Goal: Find specific page/section: Find specific page/section

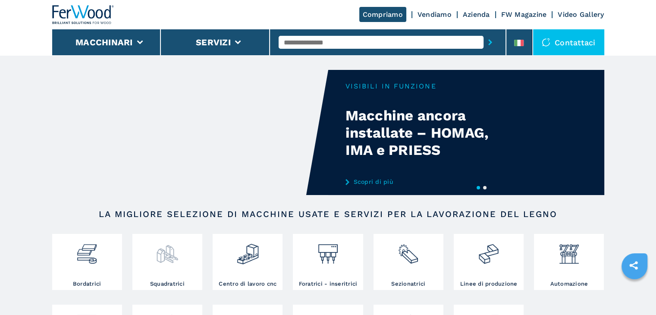
click at [173, 255] on img at bounding box center [167, 250] width 23 height 29
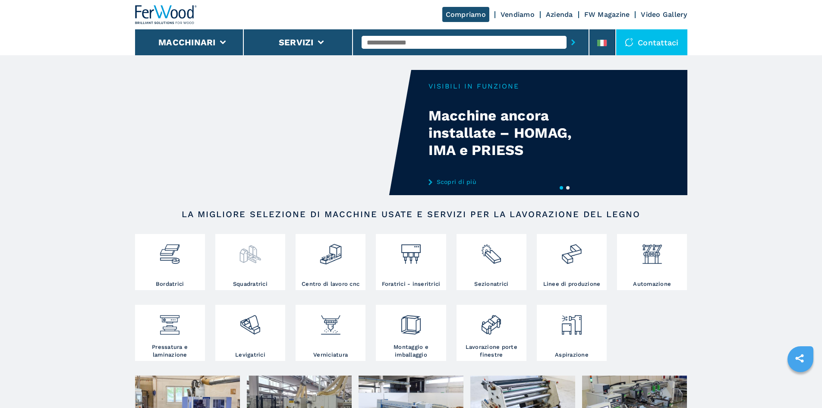
click at [249, 249] on img at bounding box center [250, 250] width 23 height 29
click at [254, 254] on img at bounding box center [250, 250] width 23 height 29
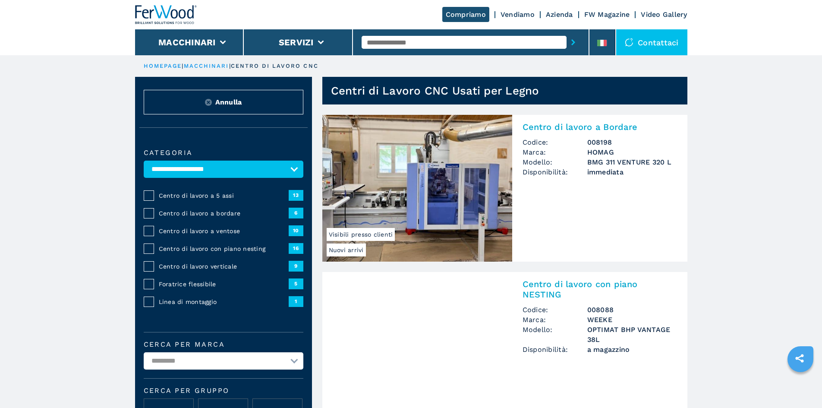
select select "**********"
